Goal: Information Seeking & Learning: Learn about a topic

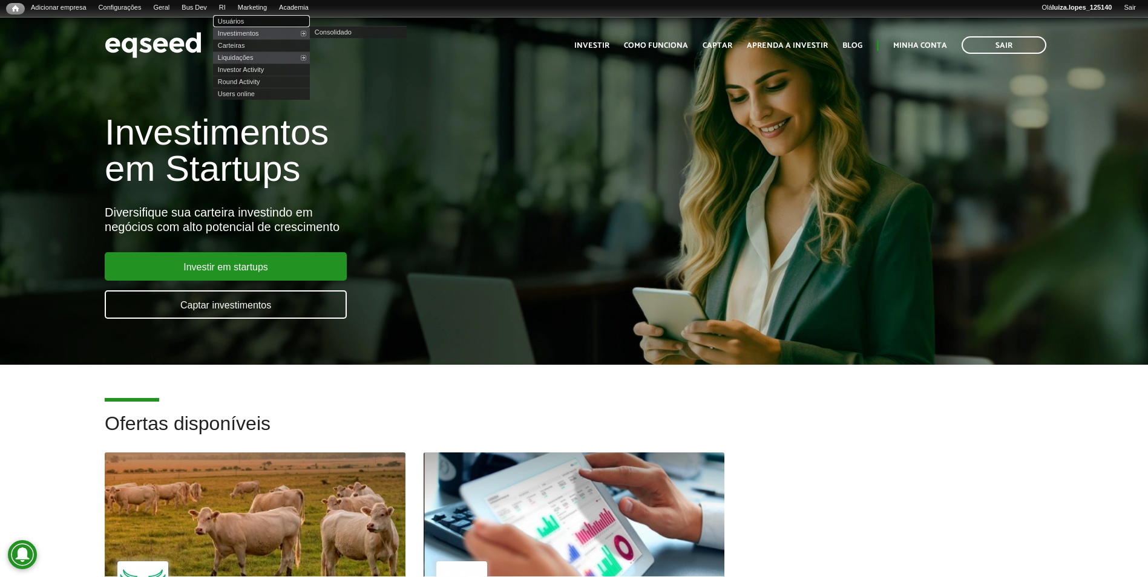
click at [266, 16] on link "Usuários" at bounding box center [261, 21] width 97 height 12
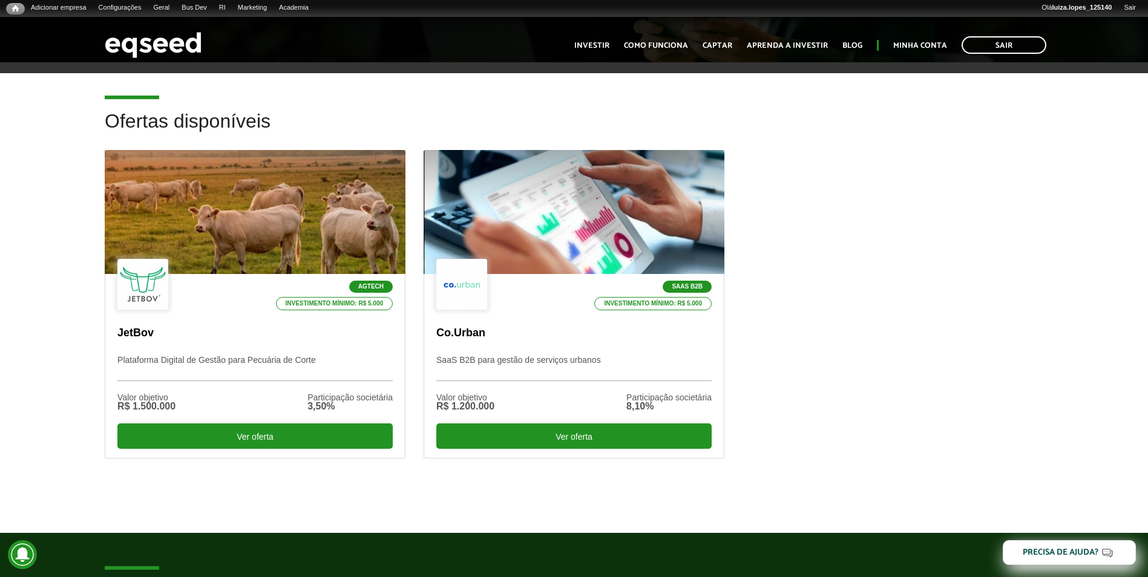
scroll to position [363, 0]
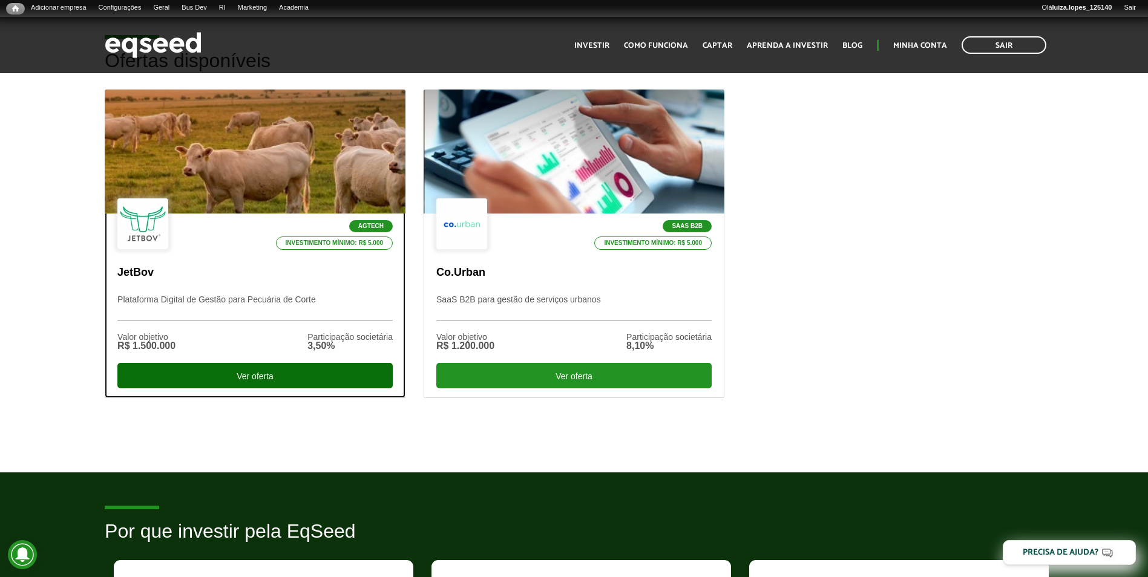
click at [240, 367] on div "Ver oferta" at bounding box center [254, 375] width 275 height 25
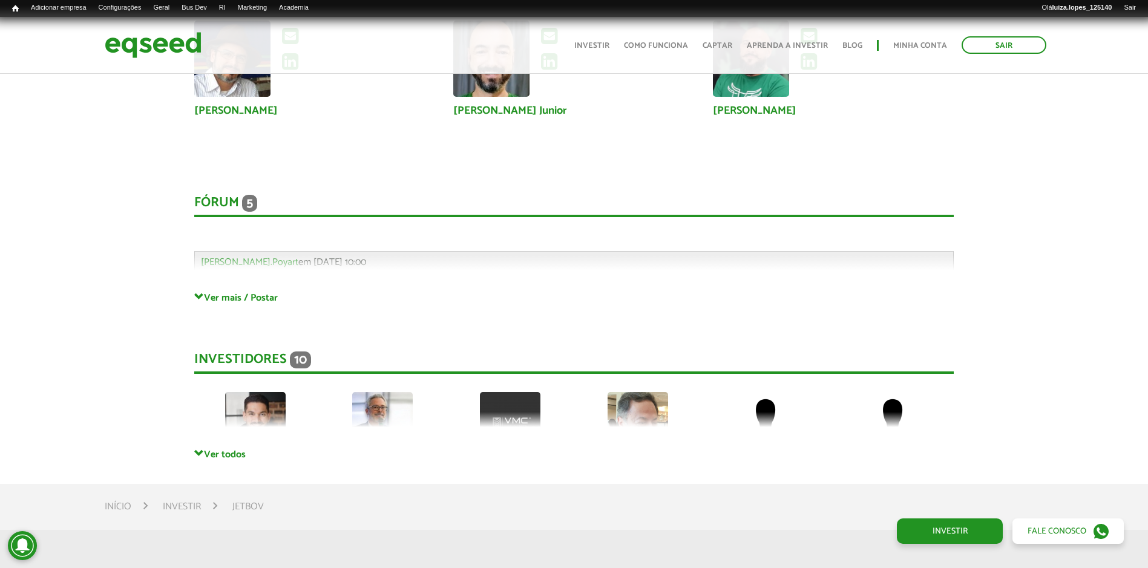
scroll to position [3257, 0]
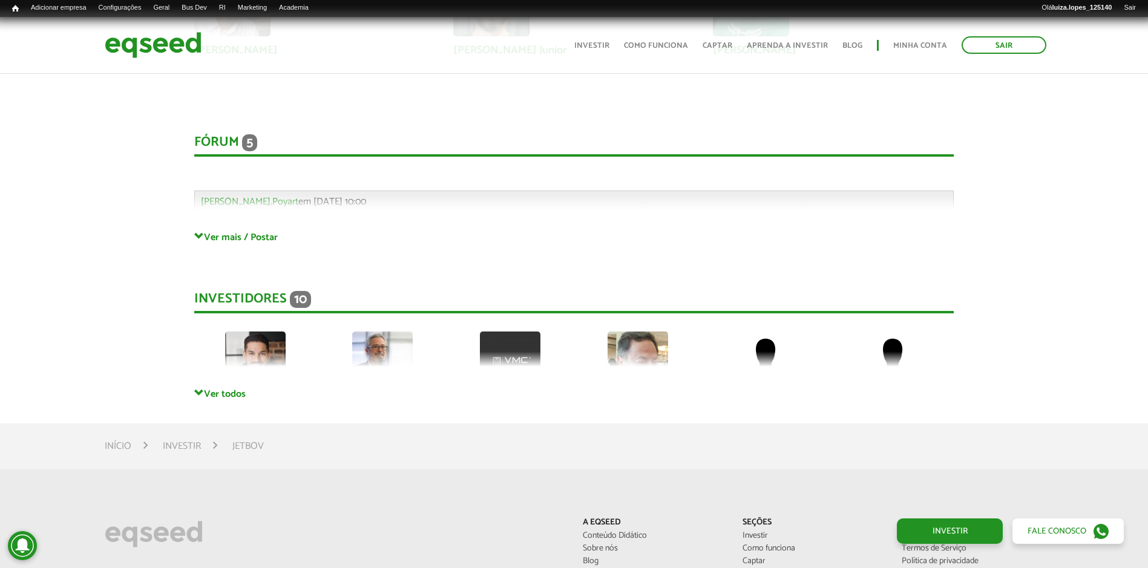
click at [232, 229] on div "Fórum 5 Comentários Gabriel.Poyart em 19/08/2025 - 10:00 Bem-vindo(a) ao fórum …" at bounding box center [574, 170] width 760 height 121
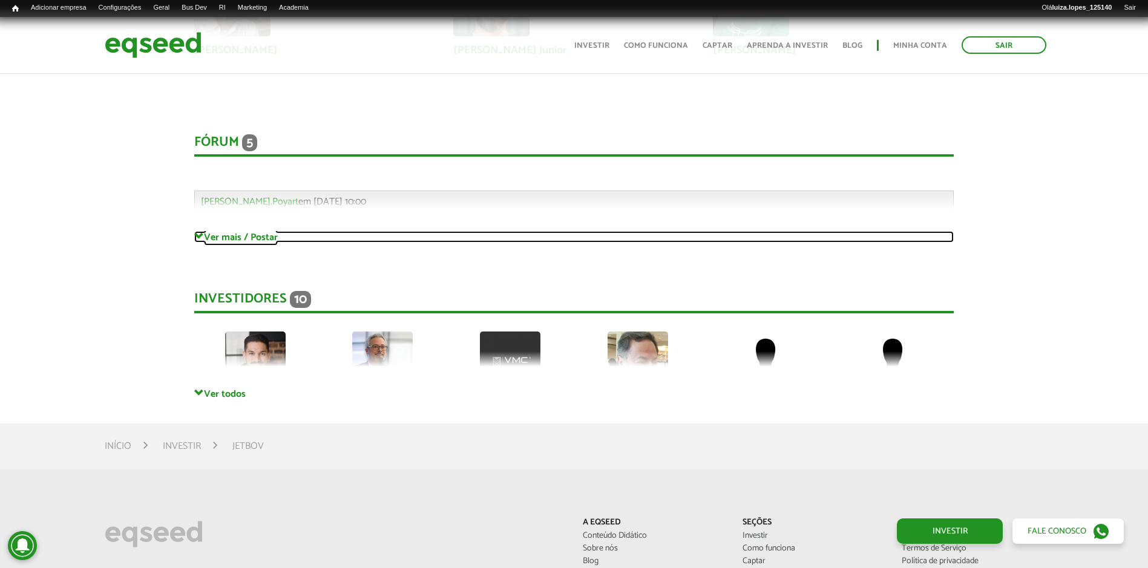
click at [229, 241] on link "Ver mais / Postar" at bounding box center [574, 237] width 760 height 12
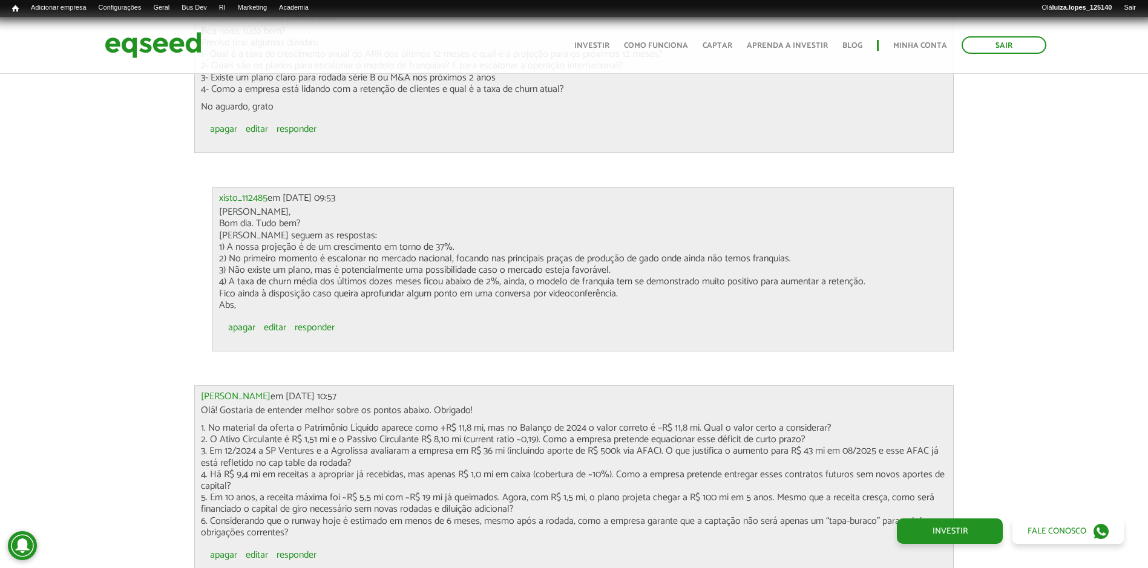
scroll to position [3741, 0]
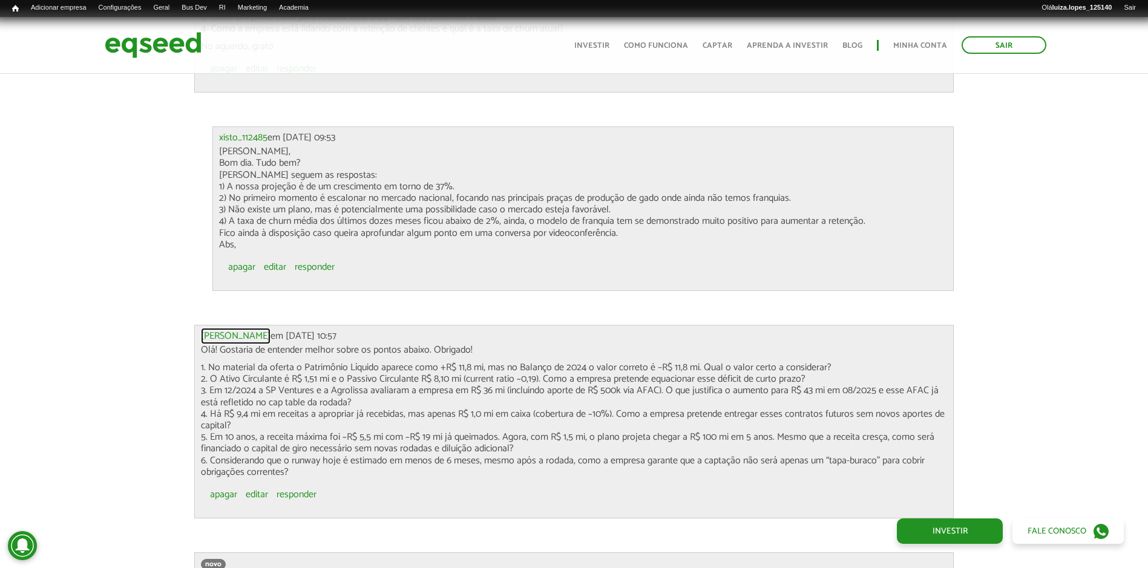
click at [206, 333] on link "Luiz Fernando M..." at bounding box center [236, 337] width 70 height 10
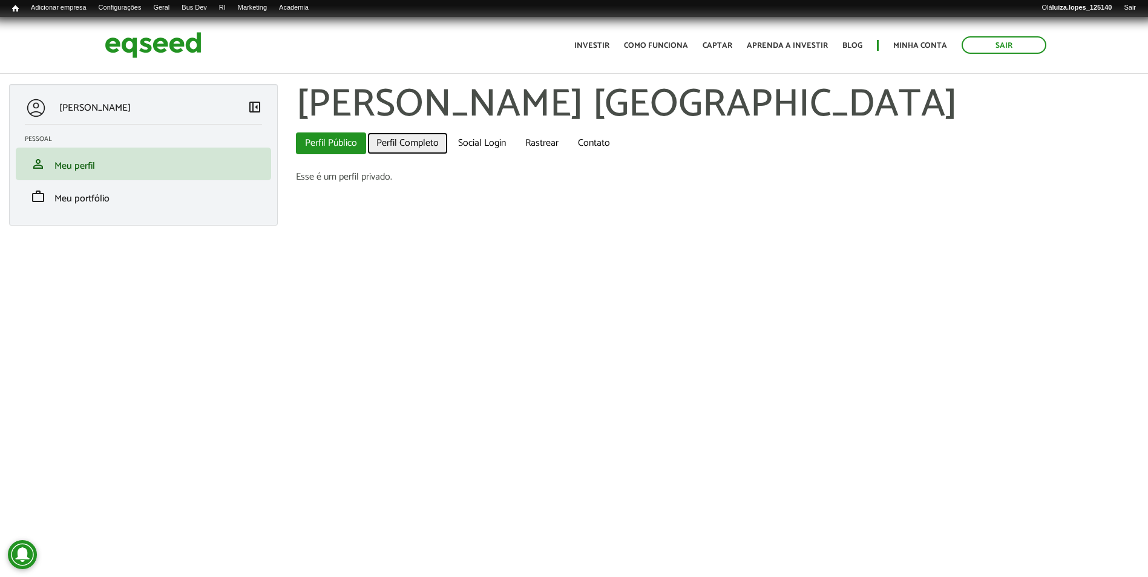
click at [412, 147] on link "Perfil Completo" at bounding box center [407, 144] width 81 height 22
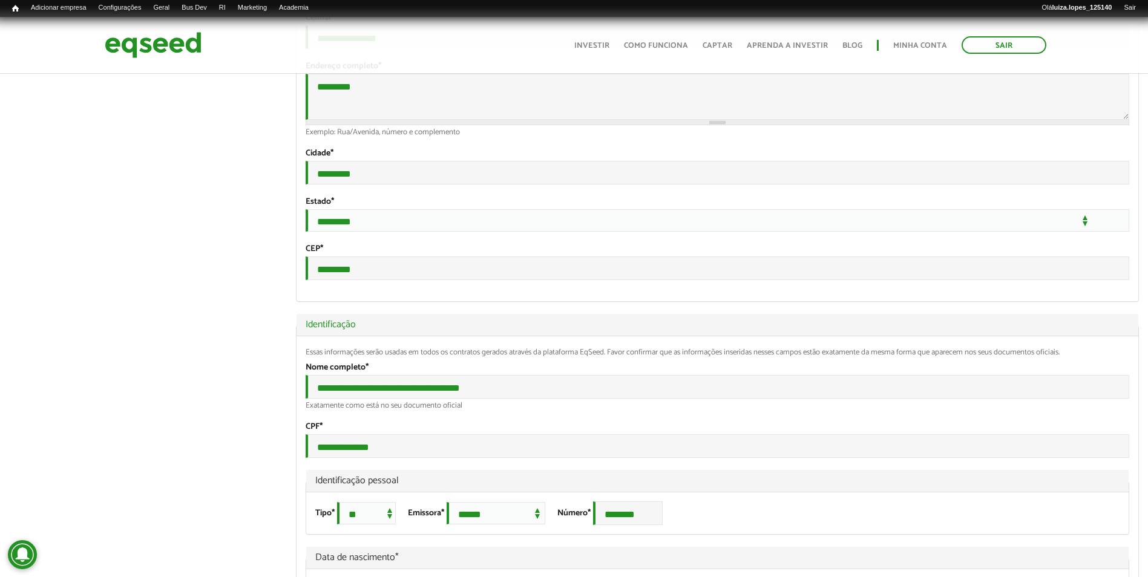
scroll to position [484, 0]
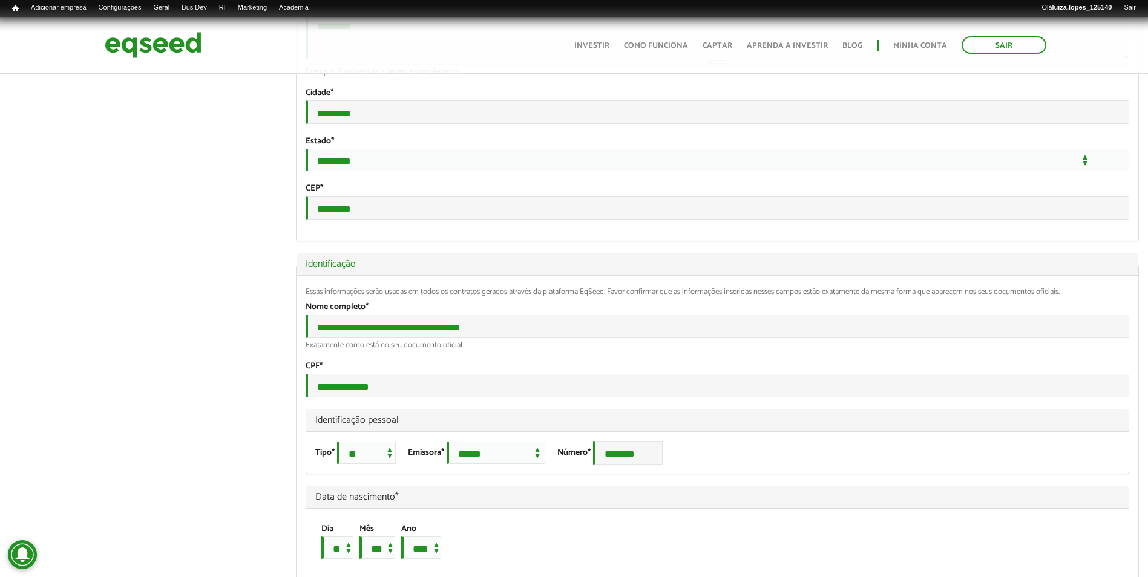
drag, startPoint x: 378, startPoint y: 431, endPoint x: 318, endPoint y: 427, distance: 60.0
click at [318, 398] on input "**********" at bounding box center [718, 386] width 824 height 24
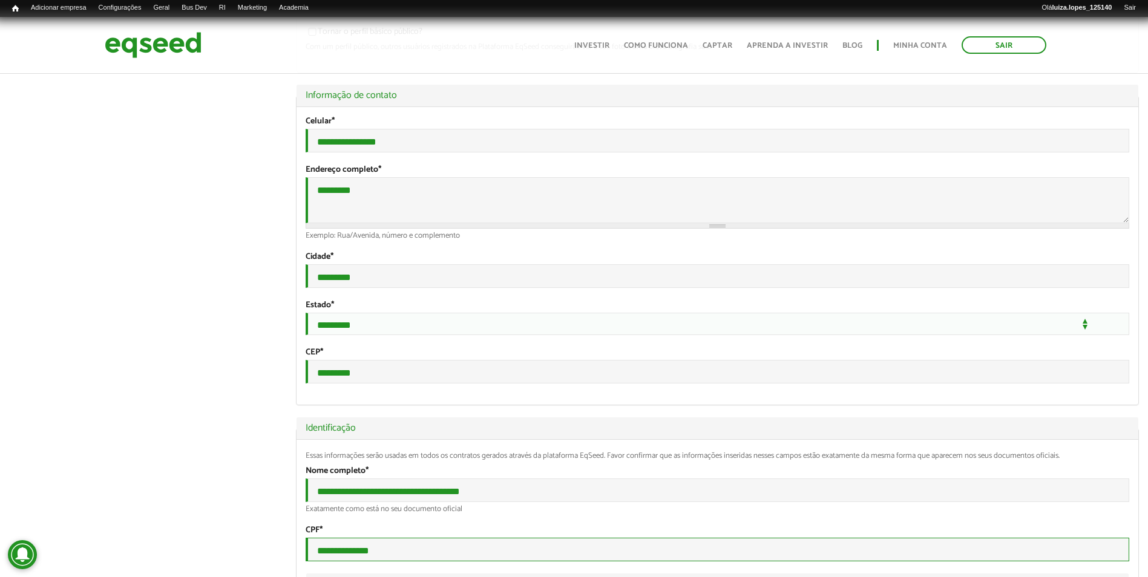
scroll to position [0, 0]
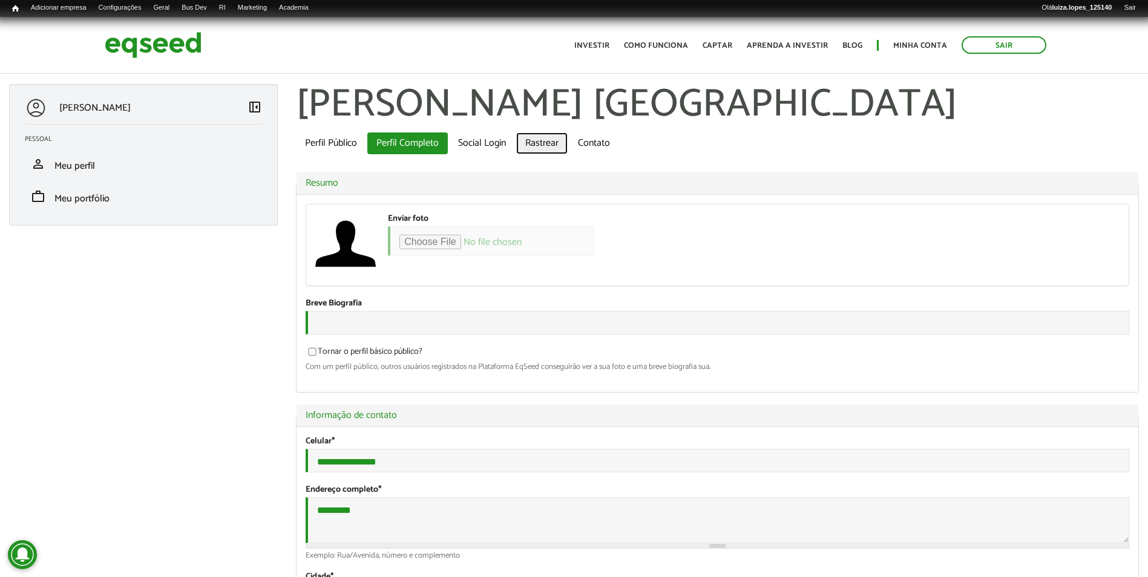
click at [541, 142] on link "Rastrear" at bounding box center [541, 144] width 51 height 22
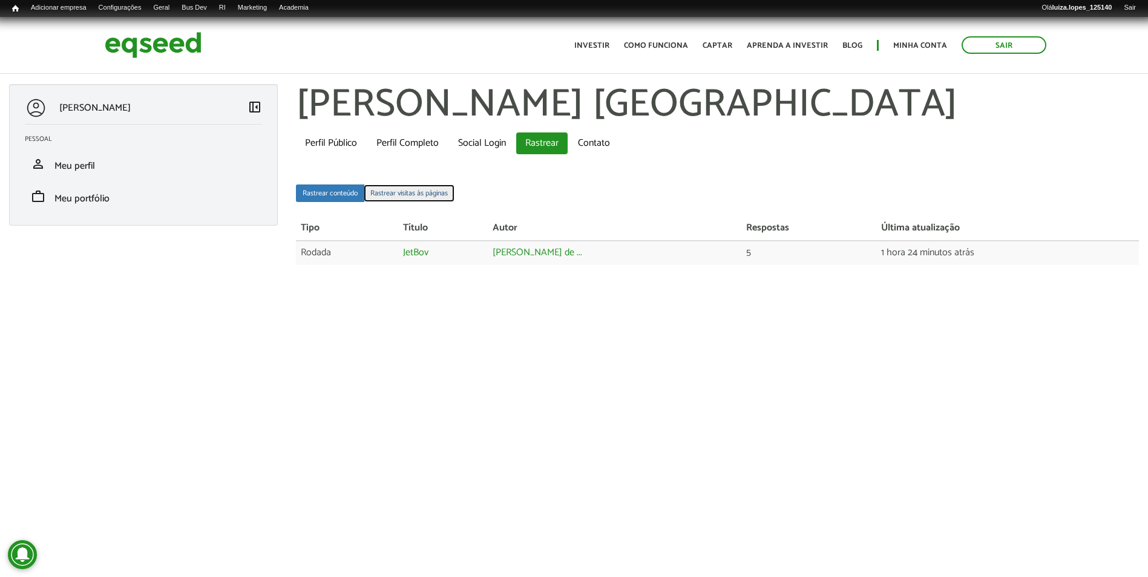
click at [393, 190] on link "Rastrear visitas às páginas" at bounding box center [409, 194] width 91 height 18
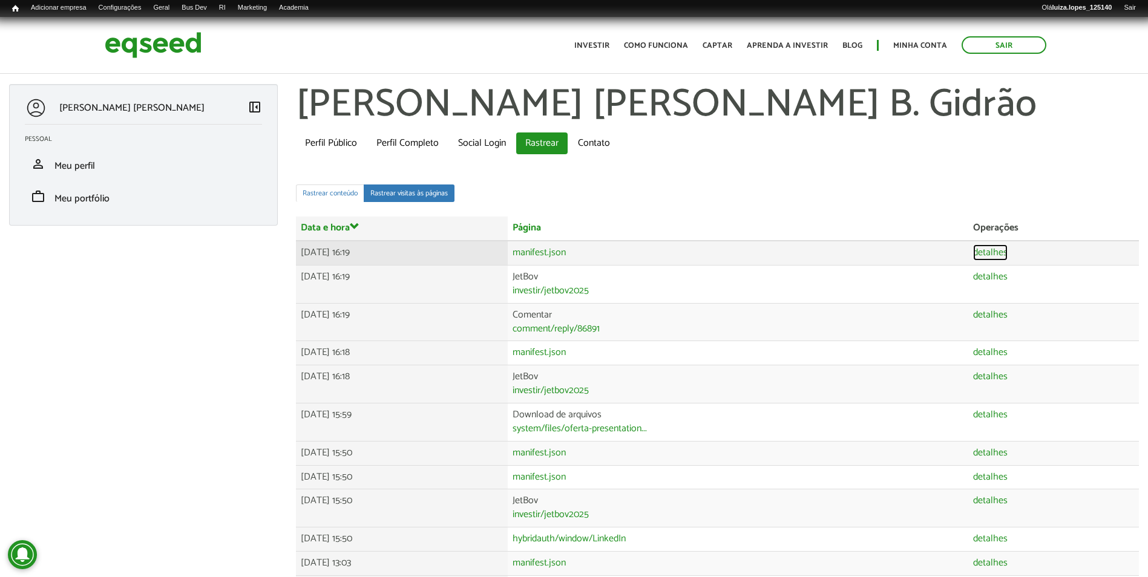
click at [993, 254] on link "detalhes" at bounding box center [990, 253] width 35 height 10
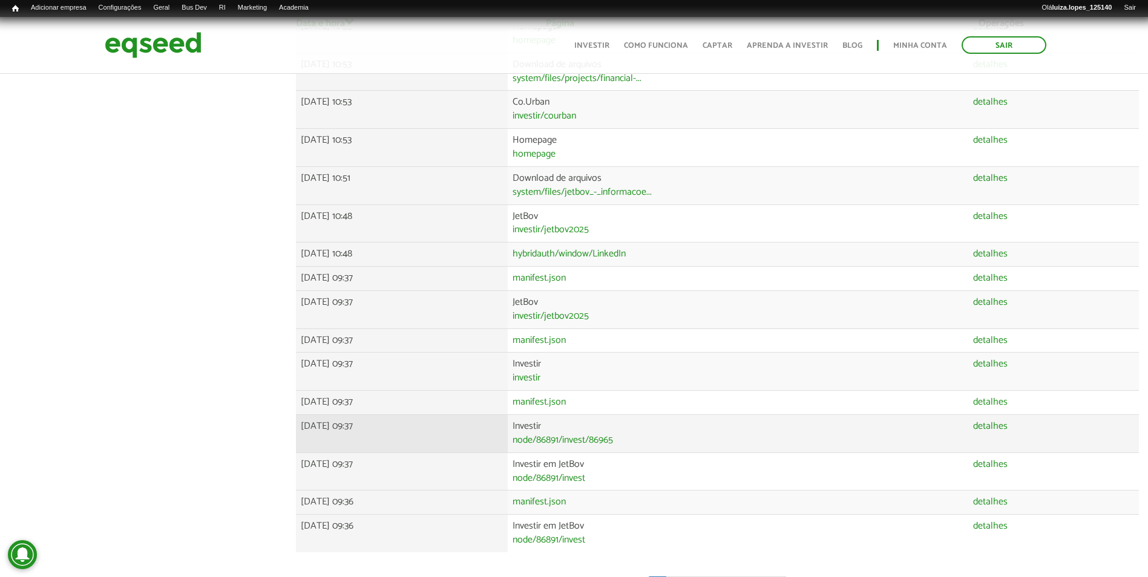
scroll to position [708, 0]
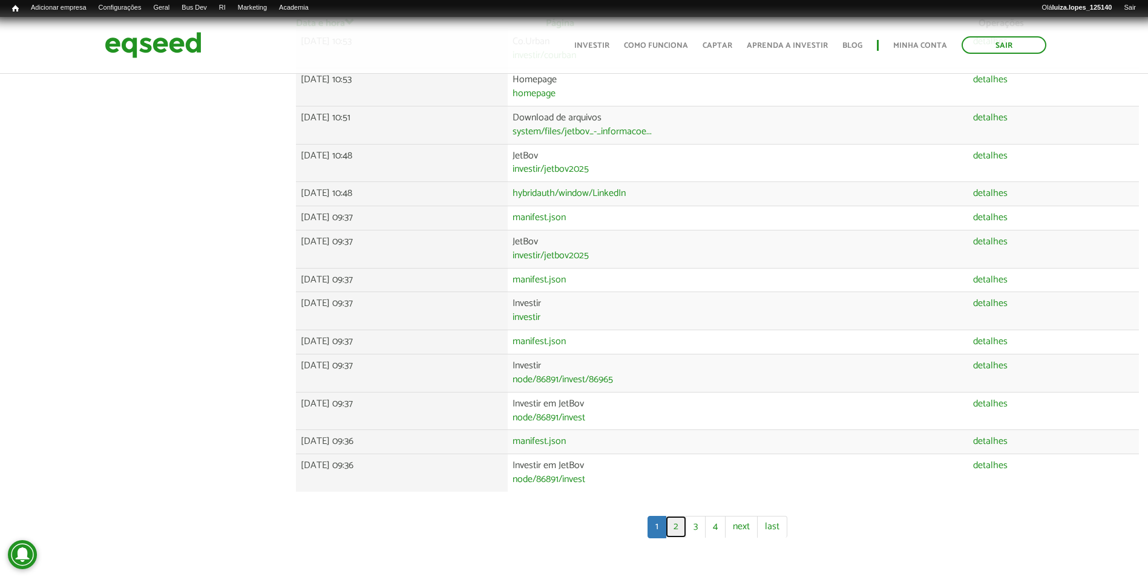
click at [676, 526] on link "2" at bounding box center [676, 527] width 21 height 22
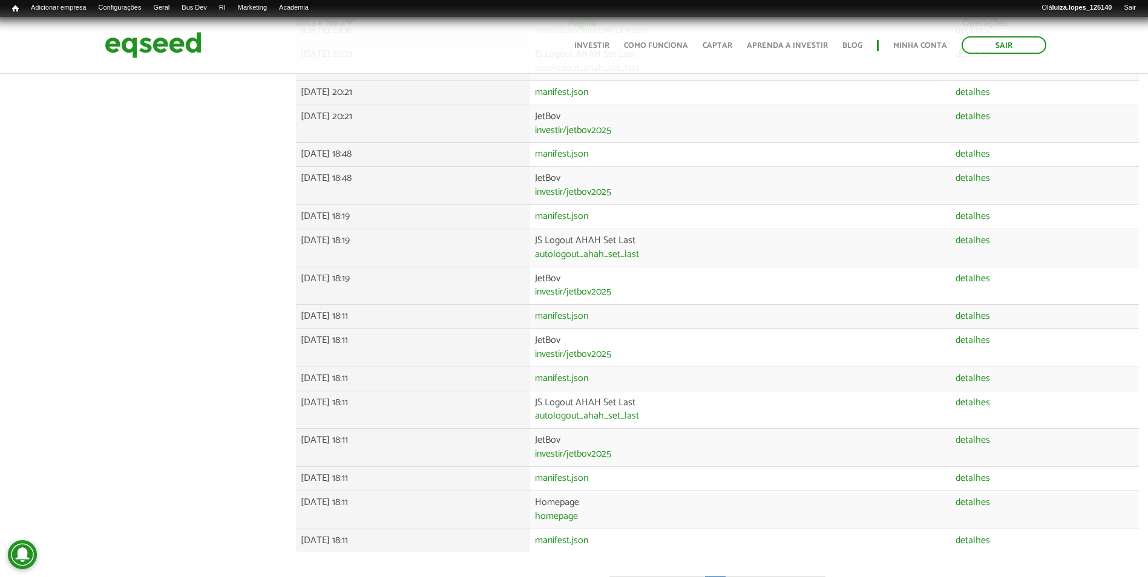
scroll to position [666, 0]
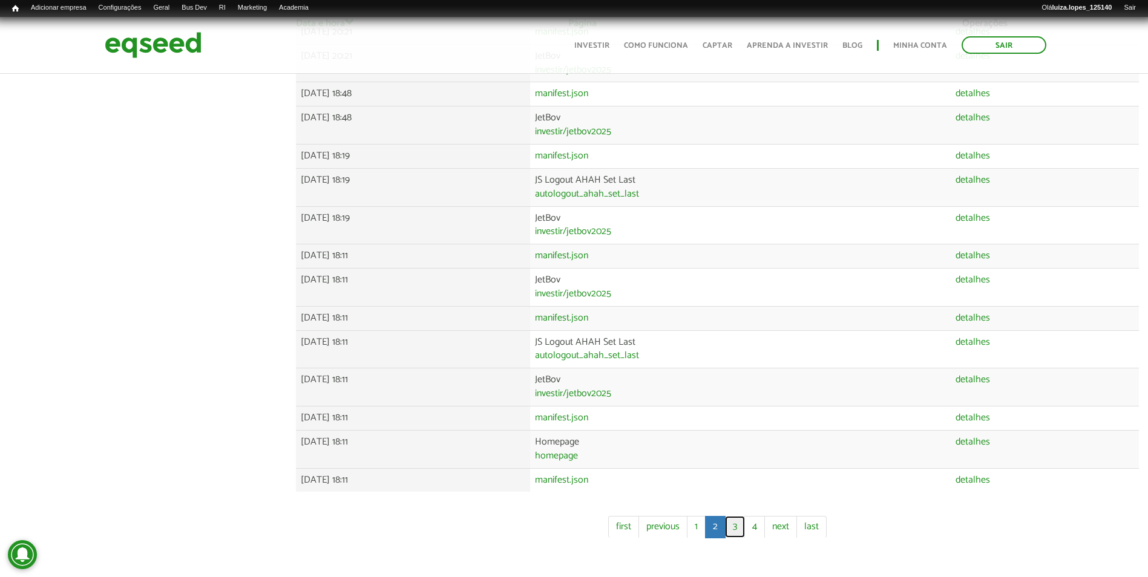
click at [739, 533] on link "3" at bounding box center [735, 527] width 20 height 22
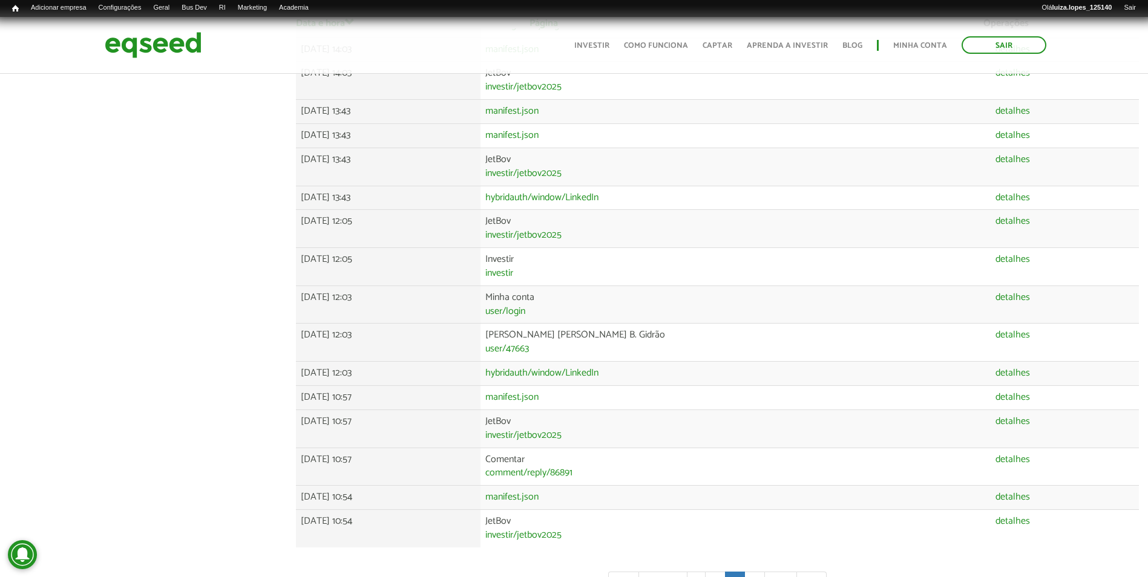
scroll to position [722, 0]
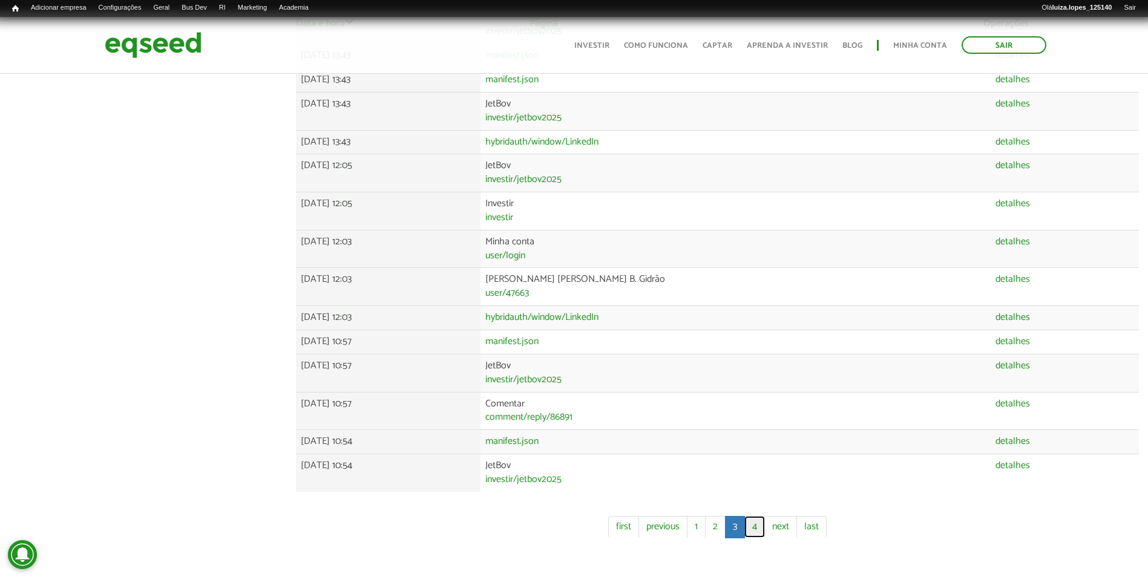
click at [755, 527] on link "4" at bounding box center [755, 527] width 21 height 22
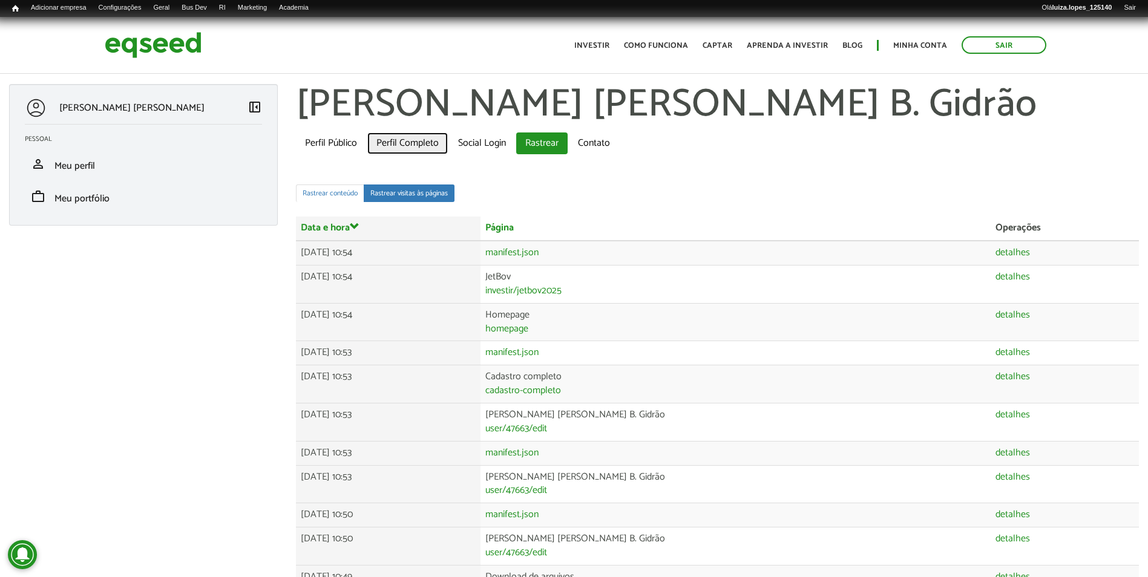
click at [393, 144] on link "Perfil Completo" at bounding box center [407, 144] width 81 height 22
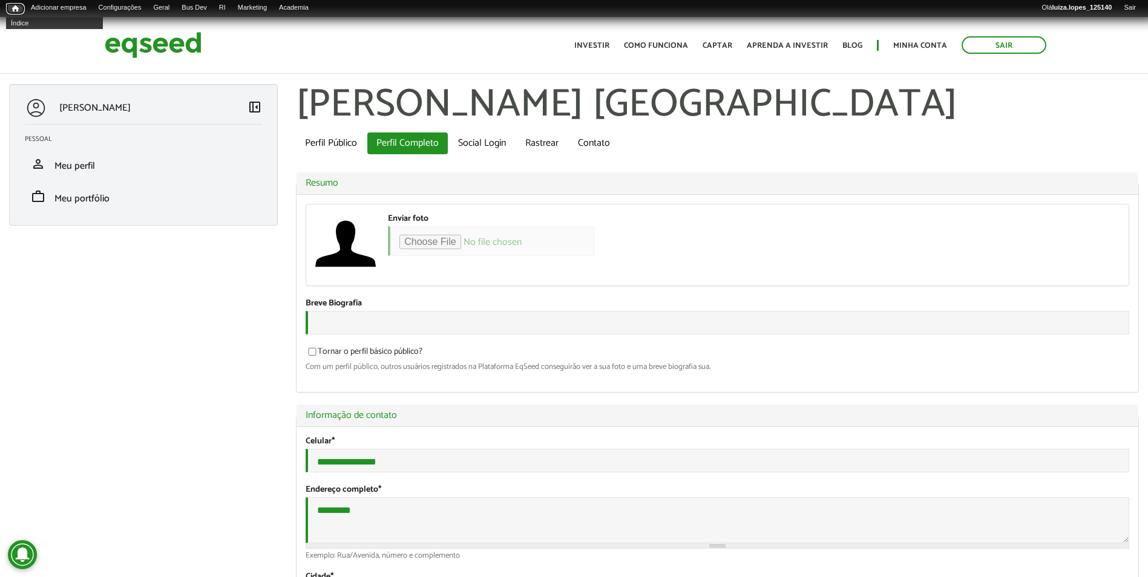
click at [15, 7] on span "Início" at bounding box center [15, 8] width 7 height 8
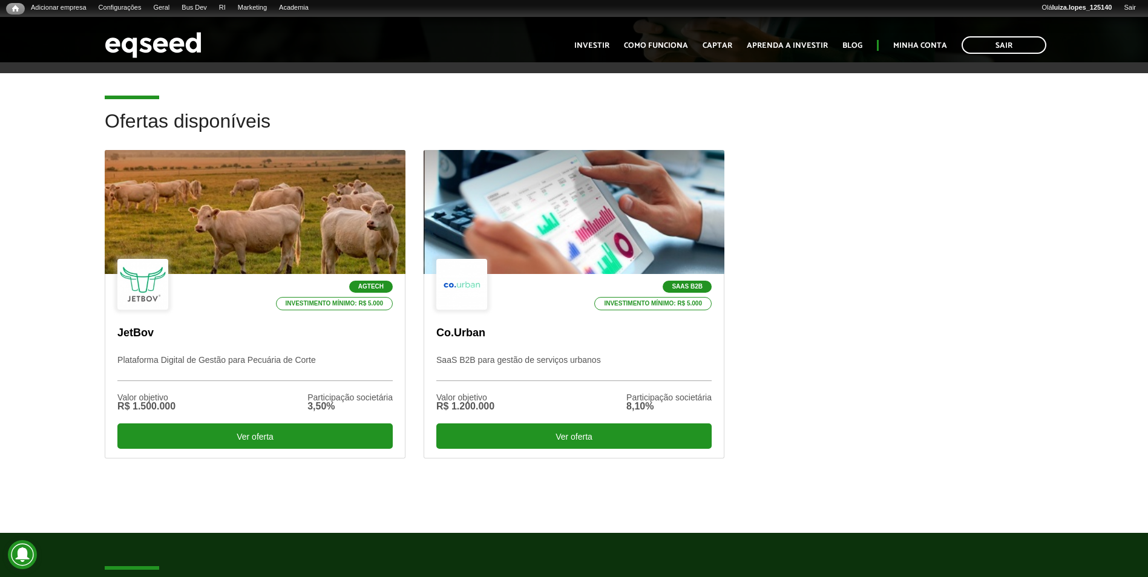
scroll to position [363, 0]
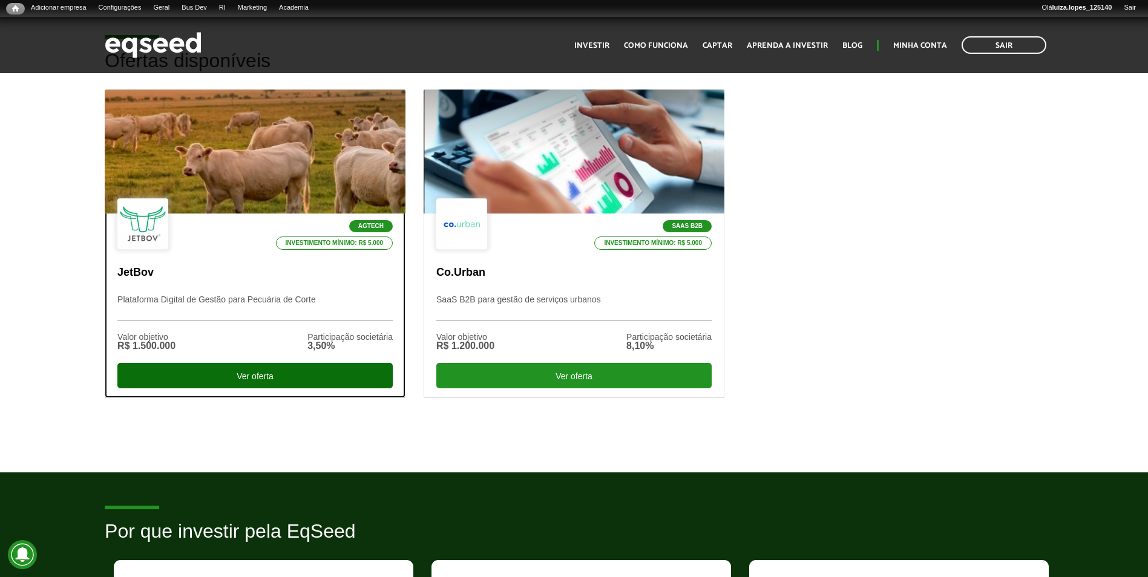
click at [234, 377] on div "Ver oferta" at bounding box center [254, 375] width 275 height 25
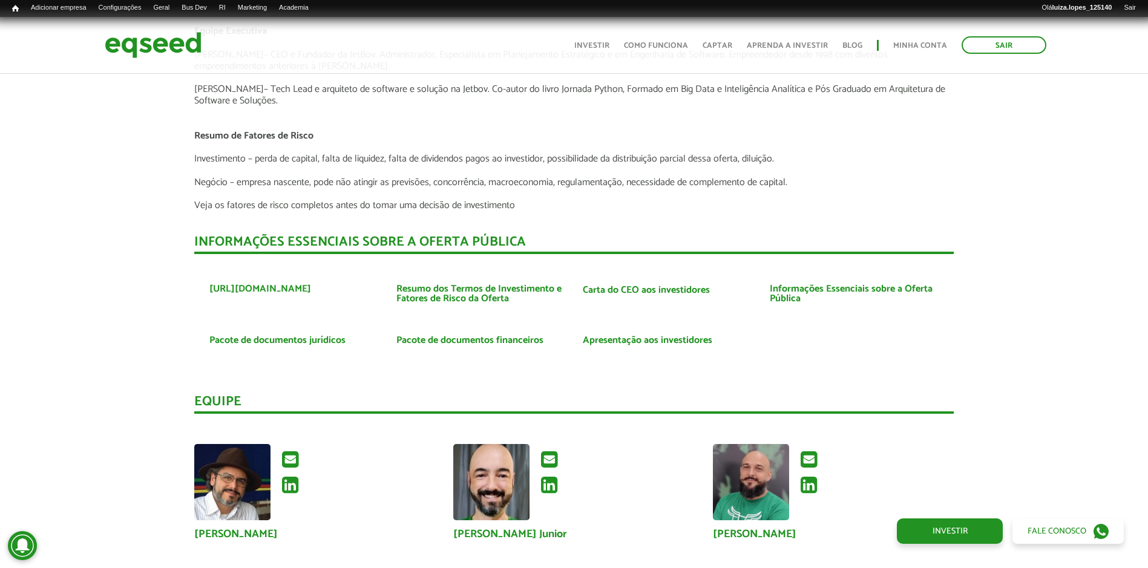
scroll to position [3196, 0]
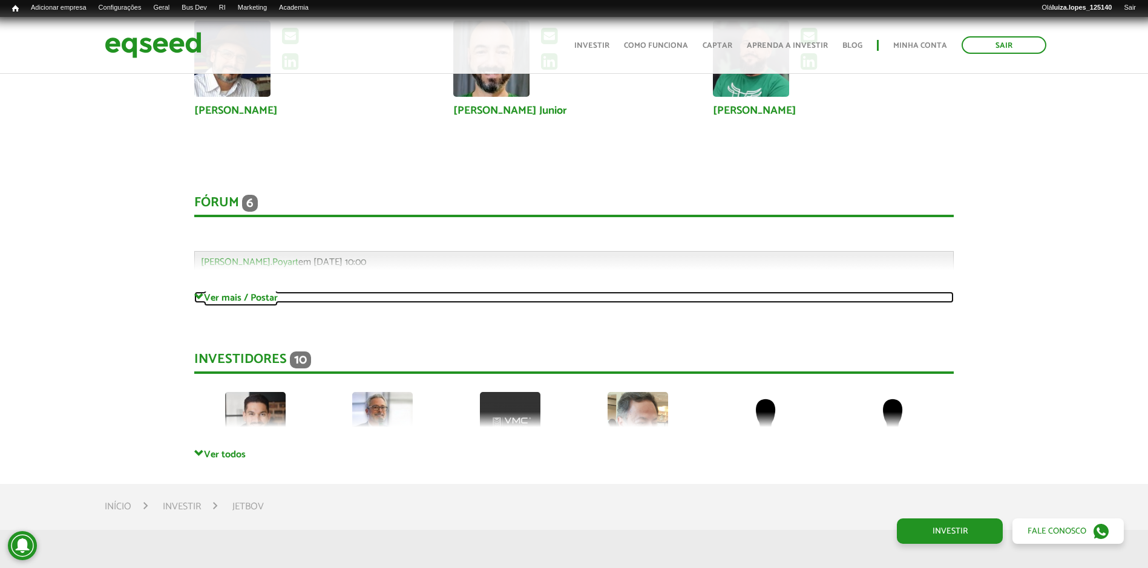
click at [237, 301] on link "Ver mais / Postar" at bounding box center [574, 298] width 760 height 12
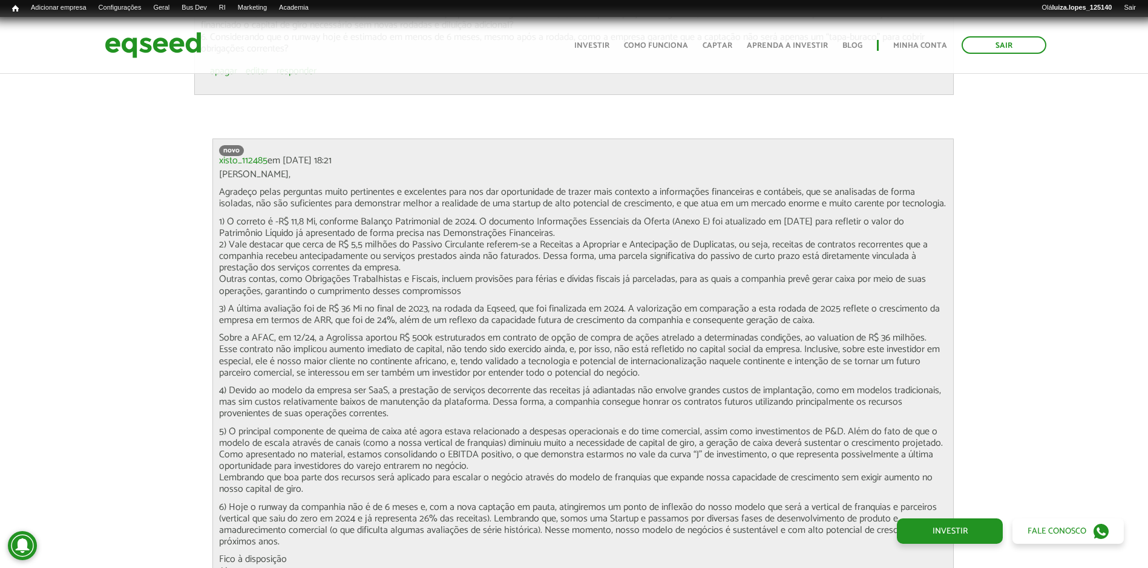
scroll to position [3922, 0]
